Goal: Task Accomplishment & Management: Manage account settings

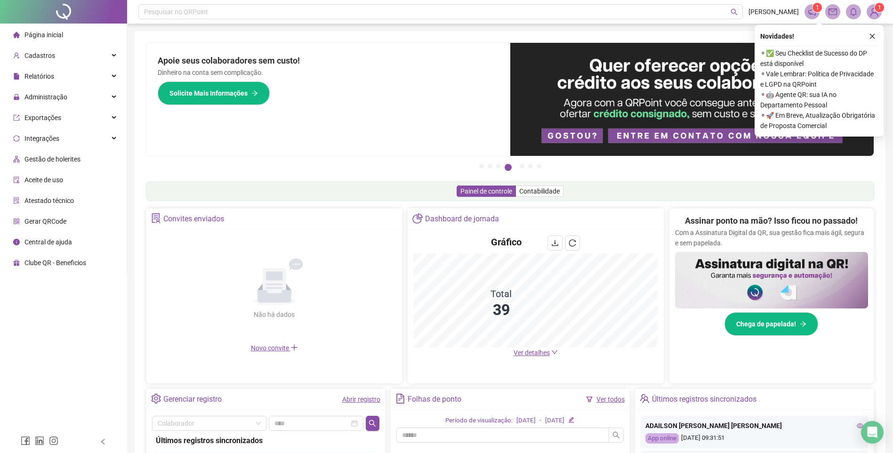
click at [410, 130] on div "Apoie seus colaboradores sem custo! Dinheiro na conta sem complicação. Solicite…" at bounding box center [328, 99] width 364 height 113
click at [875, 35] on button "button" at bounding box center [871, 36] width 11 height 11
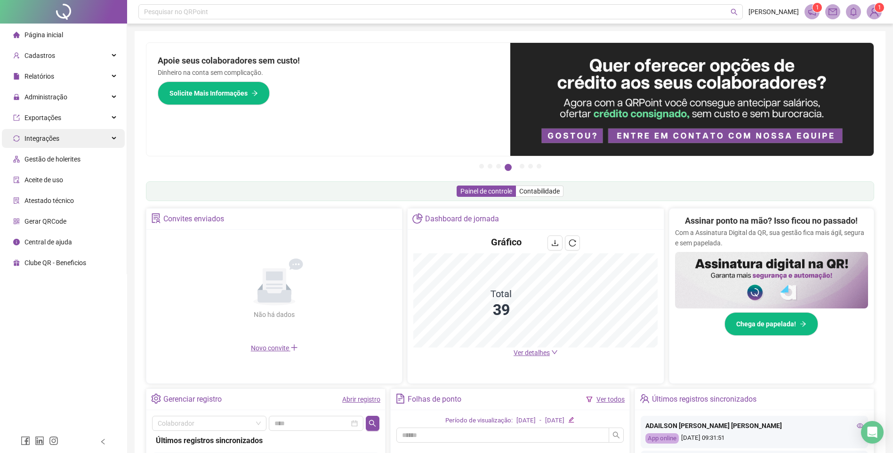
click at [111, 142] on div "Integrações" at bounding box center [63, 138] width 123 height 19
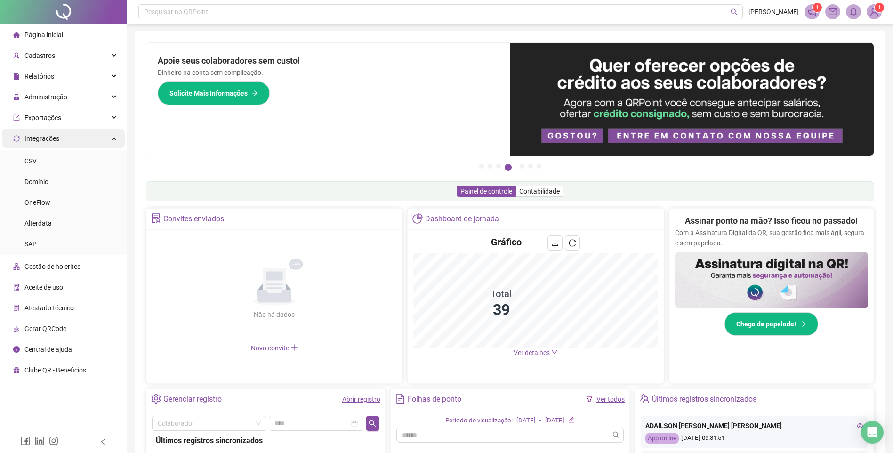
click at [111, 142] on div "Integrações" at bounding box center [63, 138] width 123 height 19
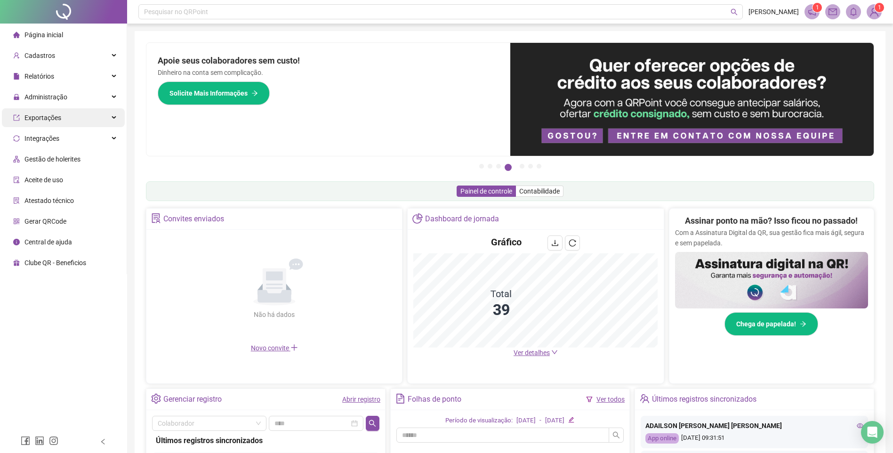
click at [109, 112] on div "Exportações" at bounding box center [63, 117] width 123 height 19
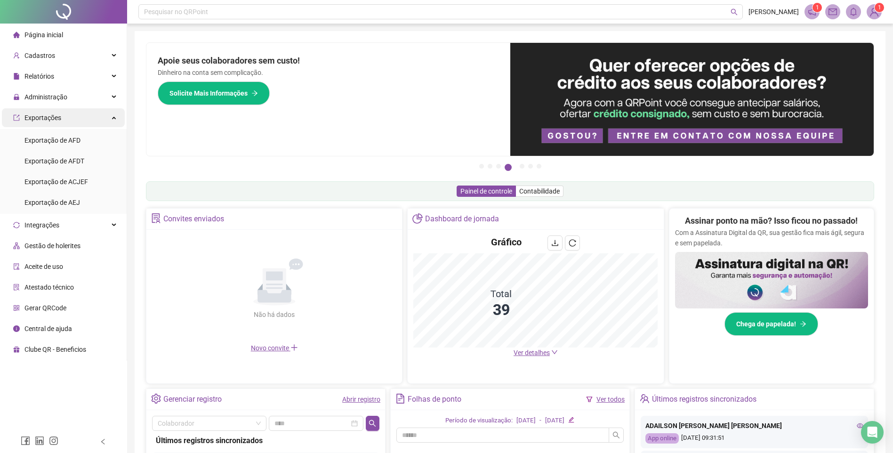
click at [109, 112] on div "Exportações" at bounding box center [63, 117] width 123 height 19
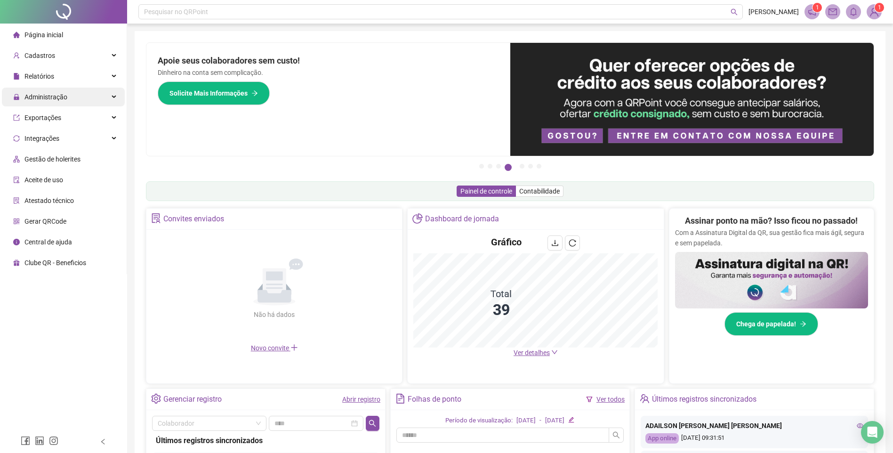
click at [112, 91] on div "Administração" at bounding box center [63, 97] width 123 height 19
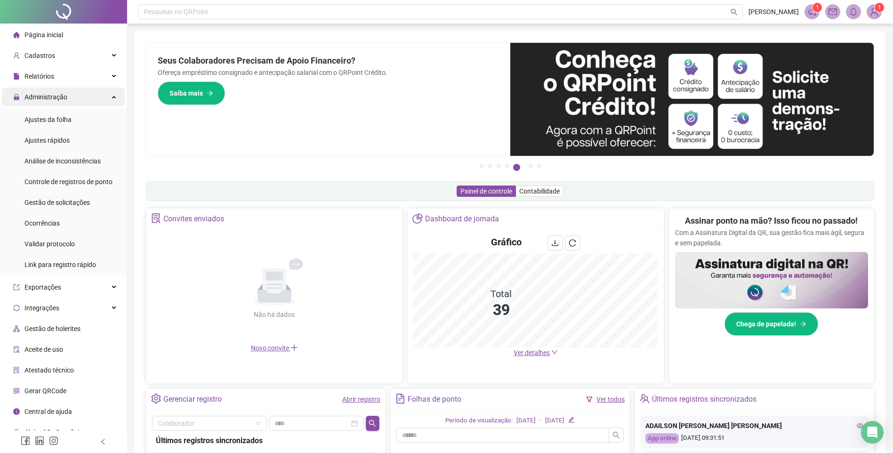
click at [109, 96] on div "Administração" at bounding box center [63, 97] width 123 height 19
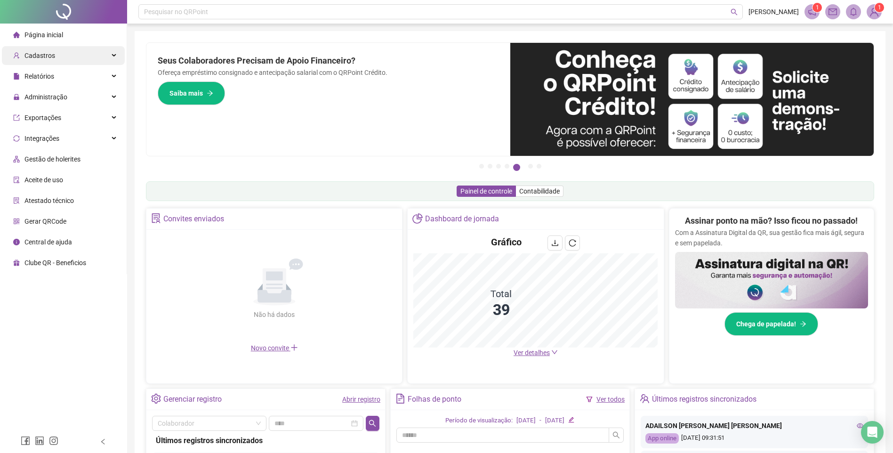
click at [105, 55] on div "Cadastros" at bounding box center [63, 55] width 123 height 19
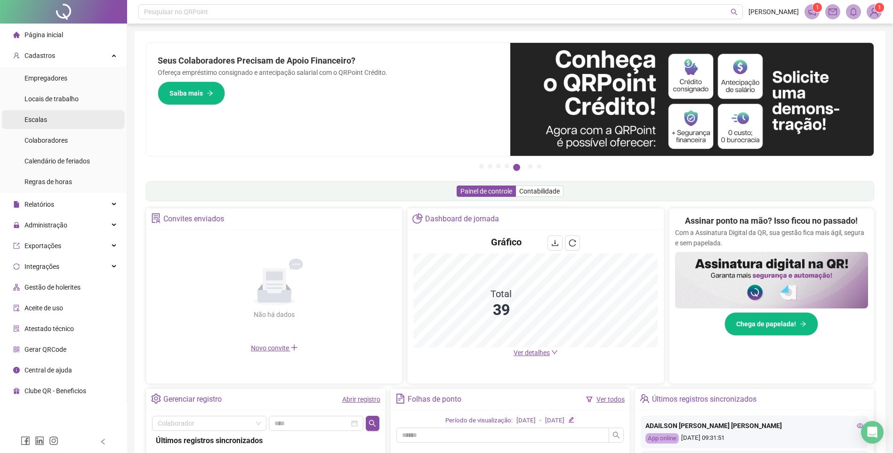
click at [46, 116] on li "Escalas" at bounding box center [63, 119] width 123 height 19
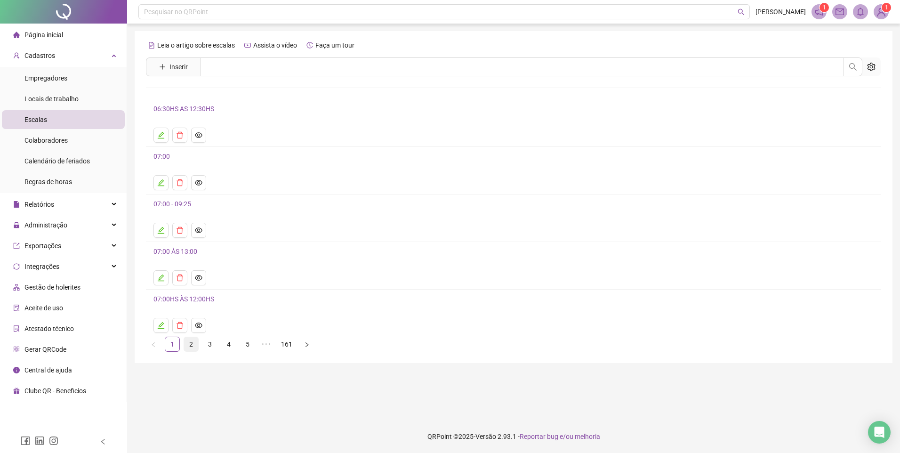
click at [190, 344] on link "2" at bounding box center [191, 344] width 14 height 14
click at [179, 374] on main "Leia o artigo sobre escalas Assista o vídeo Faça um tour Inserir Nenhum resulta…" at bounding box center [514, 221] width 758 height 381
click at [184, 386] on main "Leia o artigo sobre escalas Assista o vídeo Faça um tour Inserir Nenhum resulta…" at bounding box center [514, 221] width 758 height 381
click at [57, 139] on span "Colaboradores" at bounding box center [45, 140] width 43 height 8
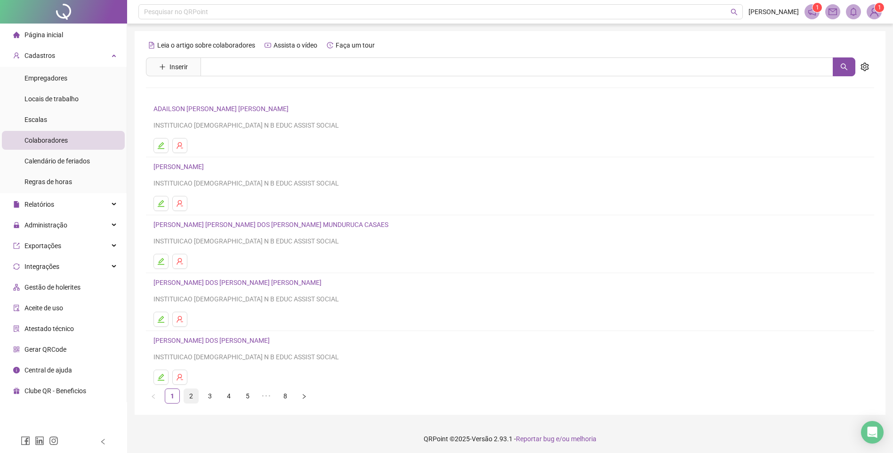
click at [194, 394] on link "2" at bounding box center [191, 396] width 14 height 14
click at [249, 72] on input "text" at bounding box center [516, 66] width 632 height 19
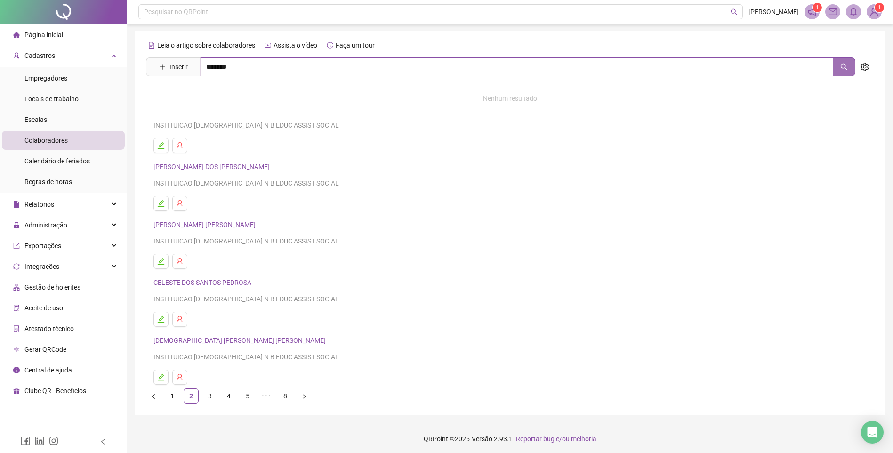
click at [841, 71] on button "button" at bounding box center [843, 66] width 23 height 19
type input "*******"
click at [225, 96] on link "[PERSON_NAME] [PERSON_NAME]" at bounding box center [214, 95] width 102 height 8
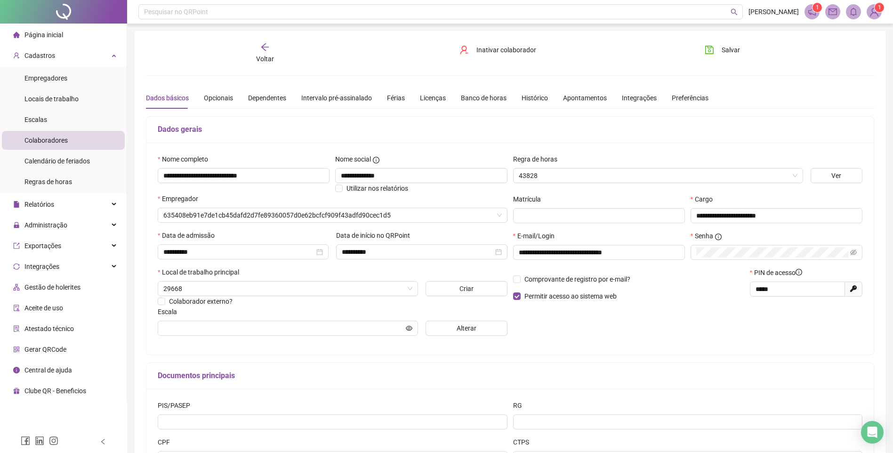
type input "**********"
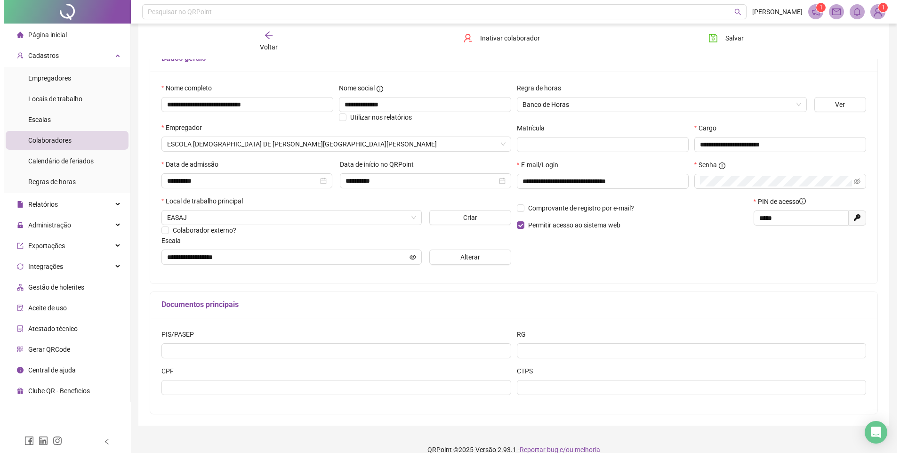
scroll to position [84, 0]
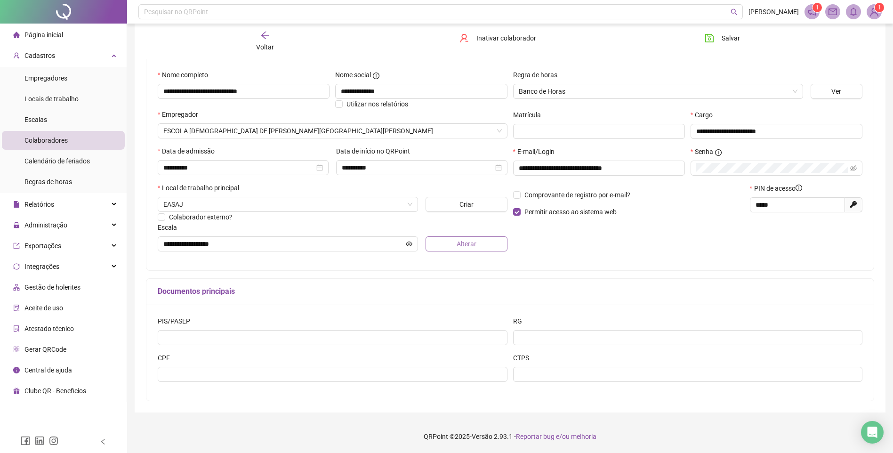
click at [465, 248] on span "Alterar" at bounding box center [466, 244] width 20 height 10
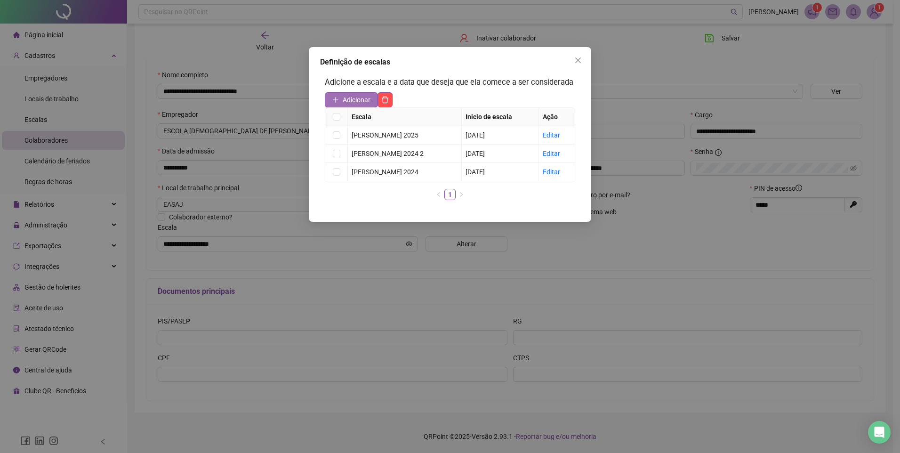
click at [347, 94] on button "Adicionar" at bounding box center [351, 99] width 53 height 15
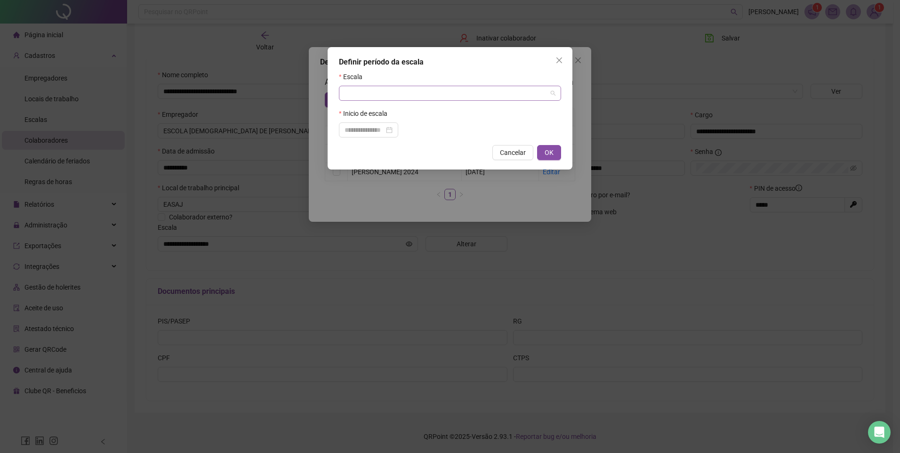
click at [356, 96] on input "search" at bounding box center [445, 93] width 202 height 14
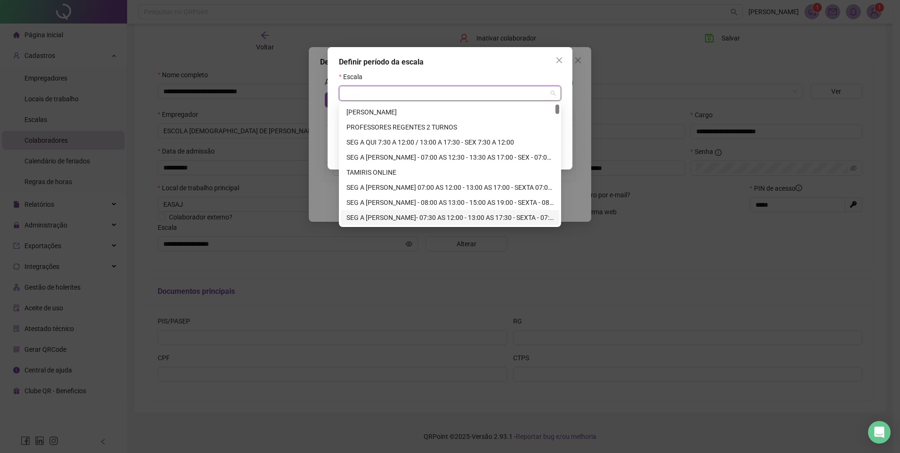
click at [549, 263] on div "Definir período da escala Escala Inicio de escala Cancelar OK" at bounding box center [450, 226] width 900 height 453
